Goal: Information Seeking & Learning: Learn about a topic

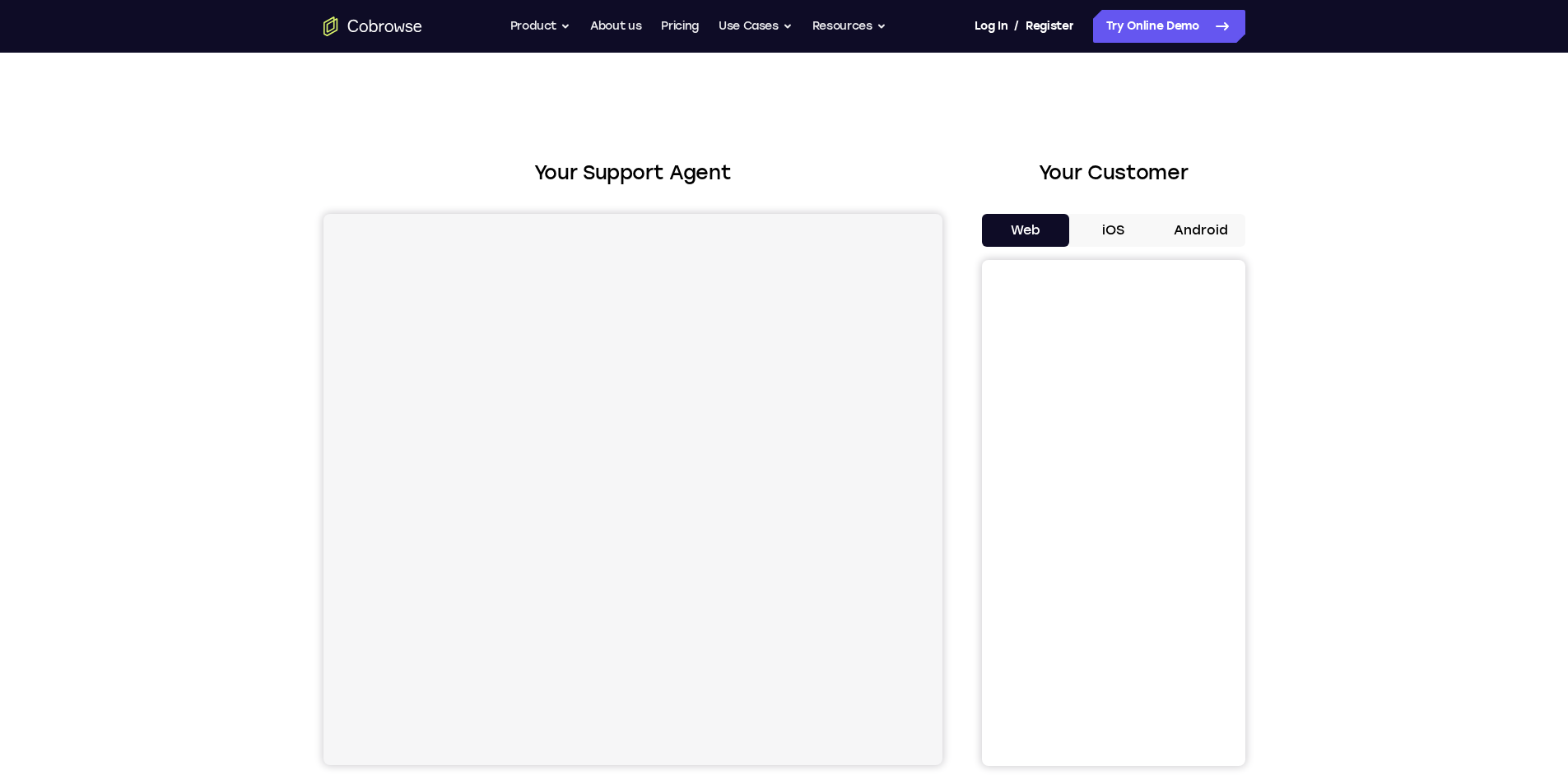
click at [1211, 238] on button "Android" at bounding box center [1200, 230] width 88 height 33
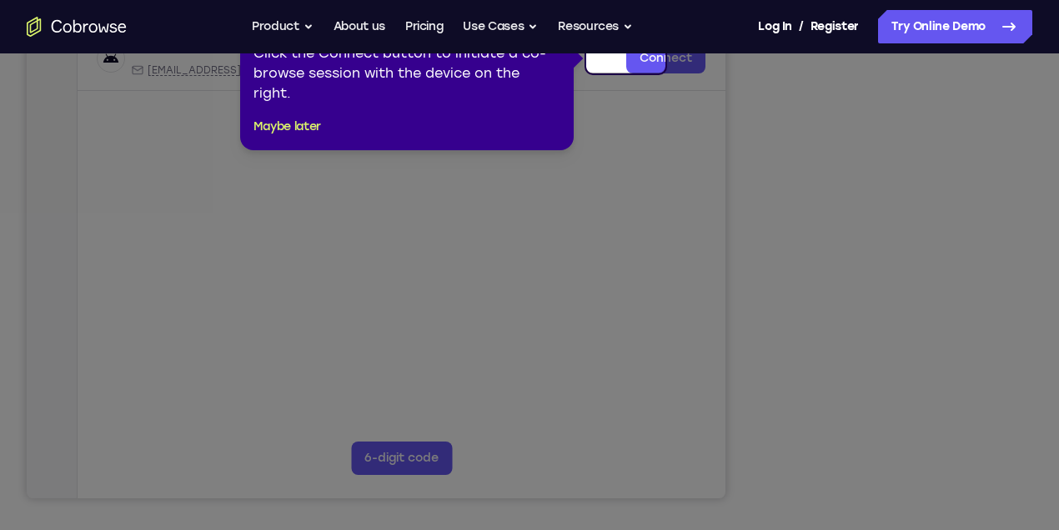
click at [1044, 100] on icon at bounding box center [533, 265] width 1067 height 530
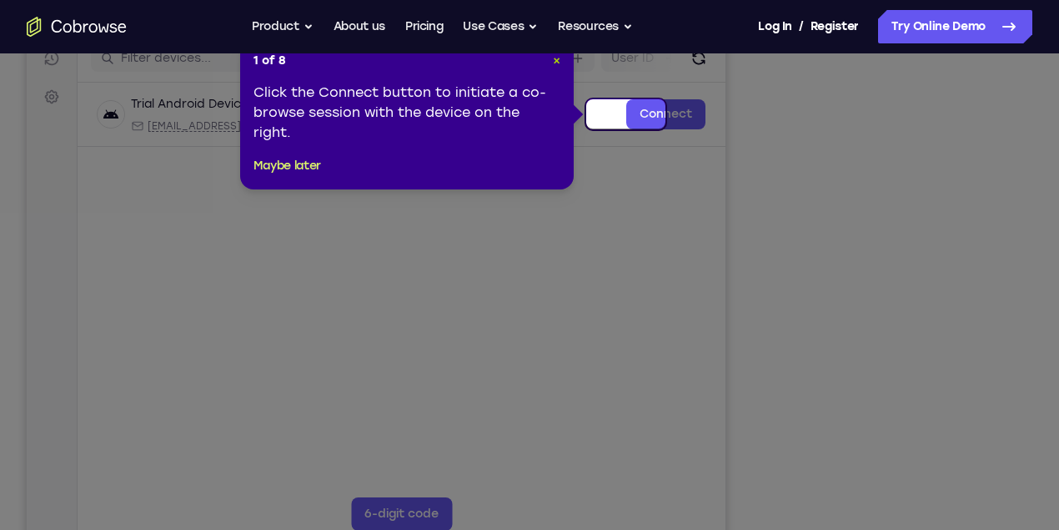
click at [555, 58] on span "×" at bounding box center [557, 60] width 8 height 14
